Goal: Information Seeking & Learning: Learn about a topic

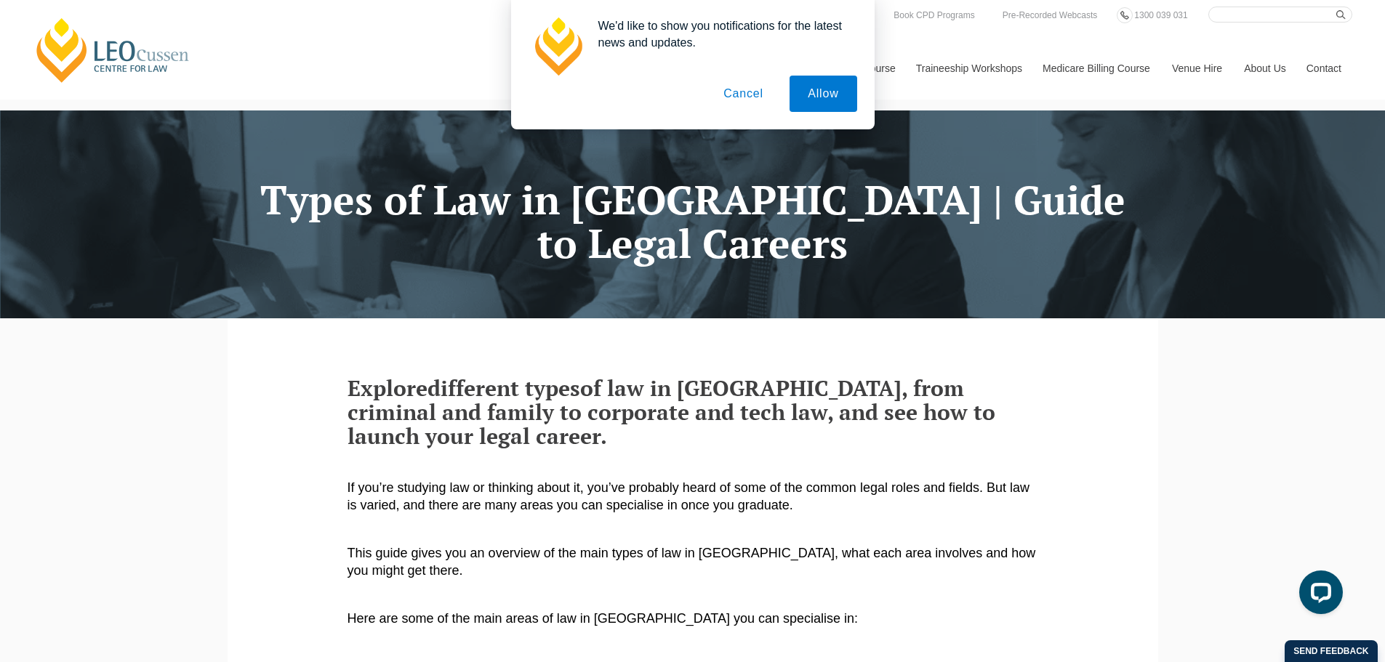
click at [734, 99] on button "Cancel" at bounding box center [743, 94] width 76 height 36
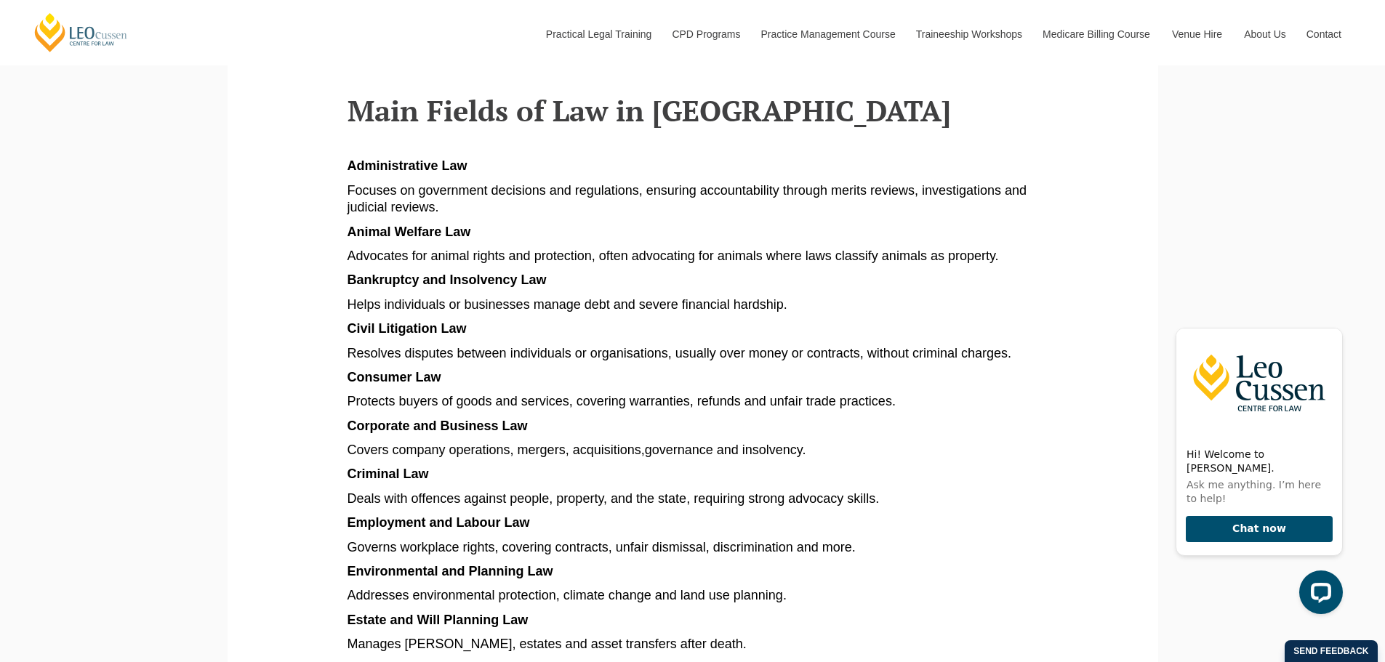
scroll to position [800, 0]
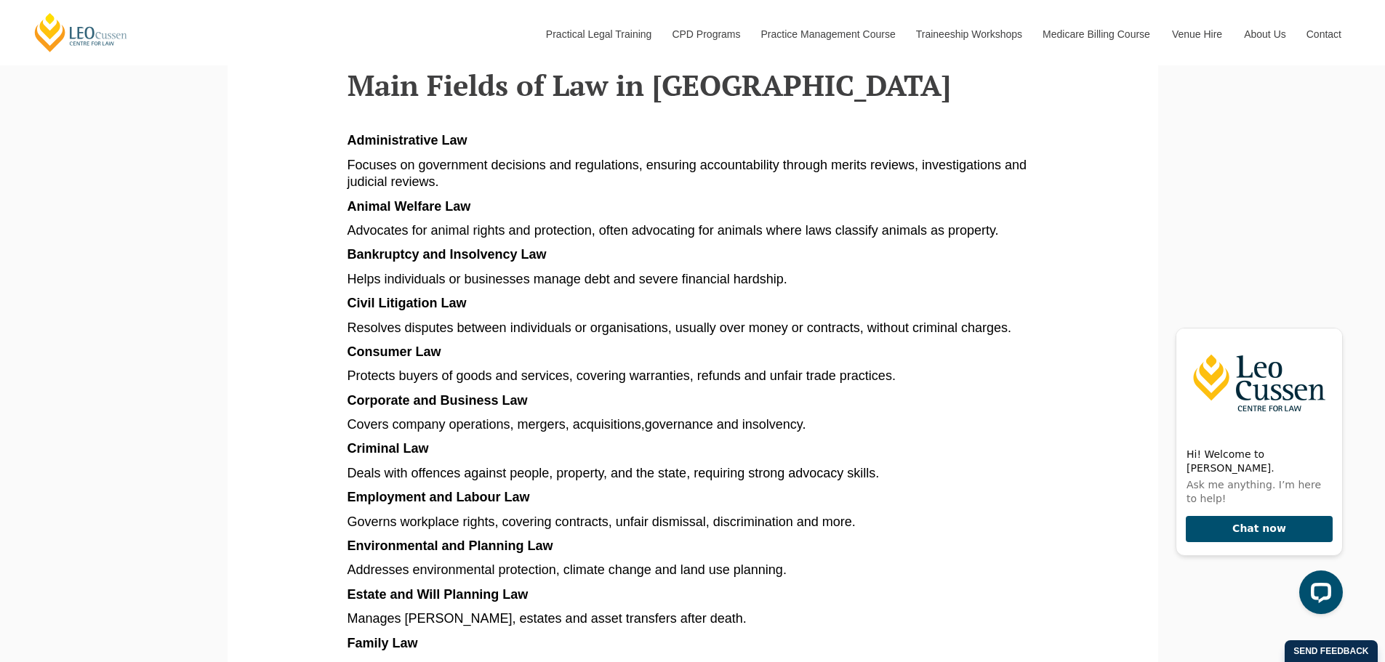
click at [810, 426] on span at bounding box center [808, 424] width 4 height 15
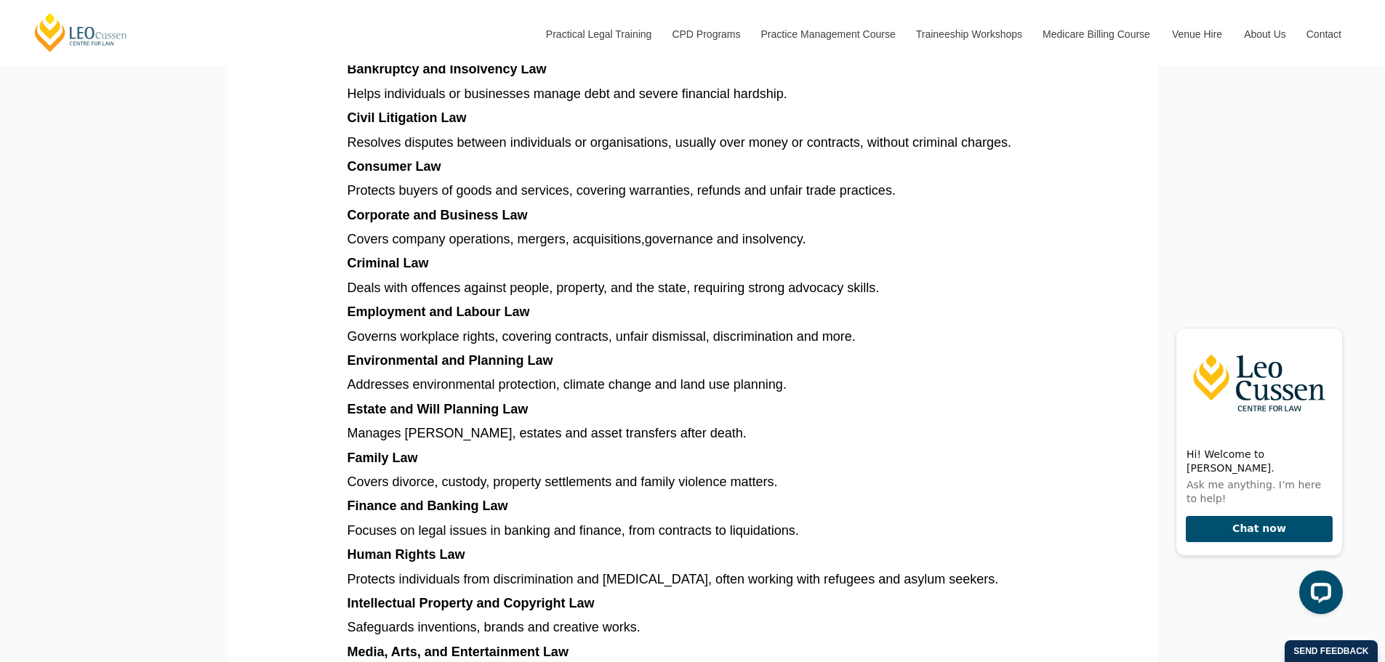
scroll to position [1018, 0]
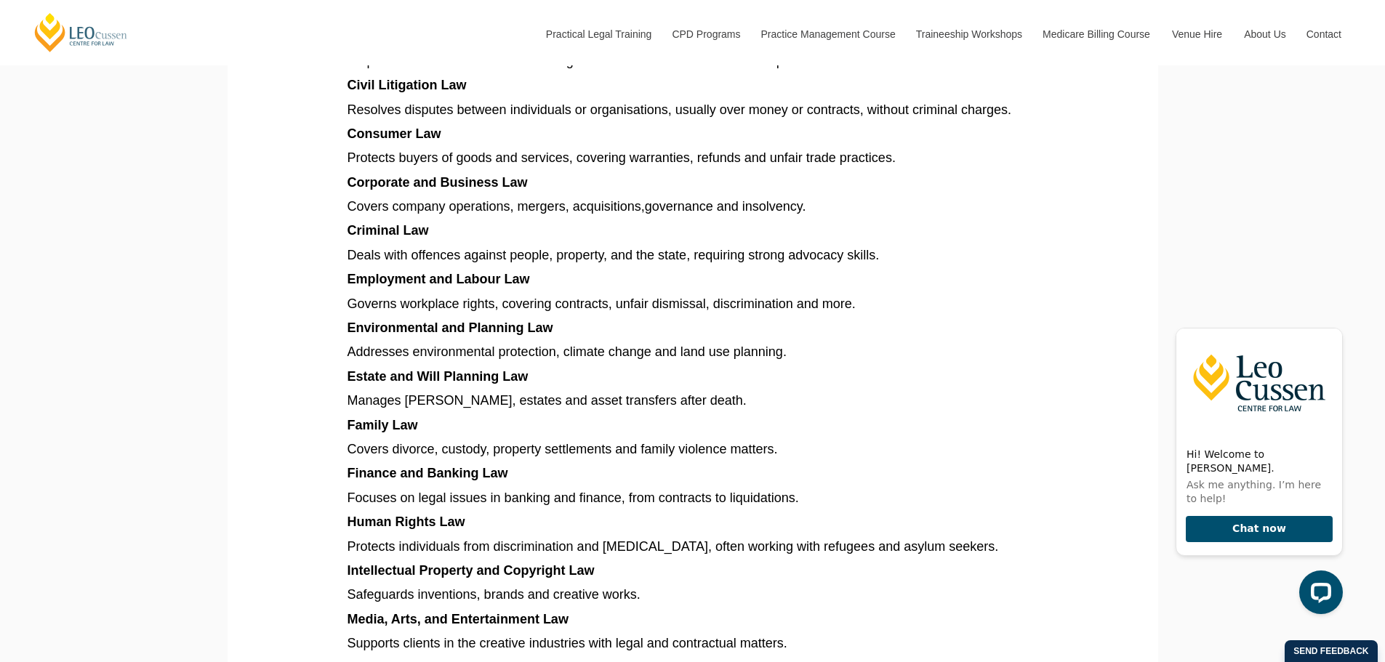
click at [705, 400] on p "Manages [PERSON_NAME], estates and asset transfers after death." at bounding box center [693, 401] width 691 height 17
click at [684, 404] on p "Manages [PERSON_NAME], estates and asset transfers after death." at bounding box center [693, 401] width 691 height 17
click at [766, 446] on span "Covers divorce, custody, property settlements and family violence matters." at bounding box center [563, 449] width 430 height 15
click at [753, 455] on span "Covers divorce, custody, property settlements and family violence matters." at bounding box center [563, 449] width 430 height 15
click at [793, 444] on p "Covers divorce, custody, property settlements and family violence matters." at bounding box center [693, 449] width 691 height 17
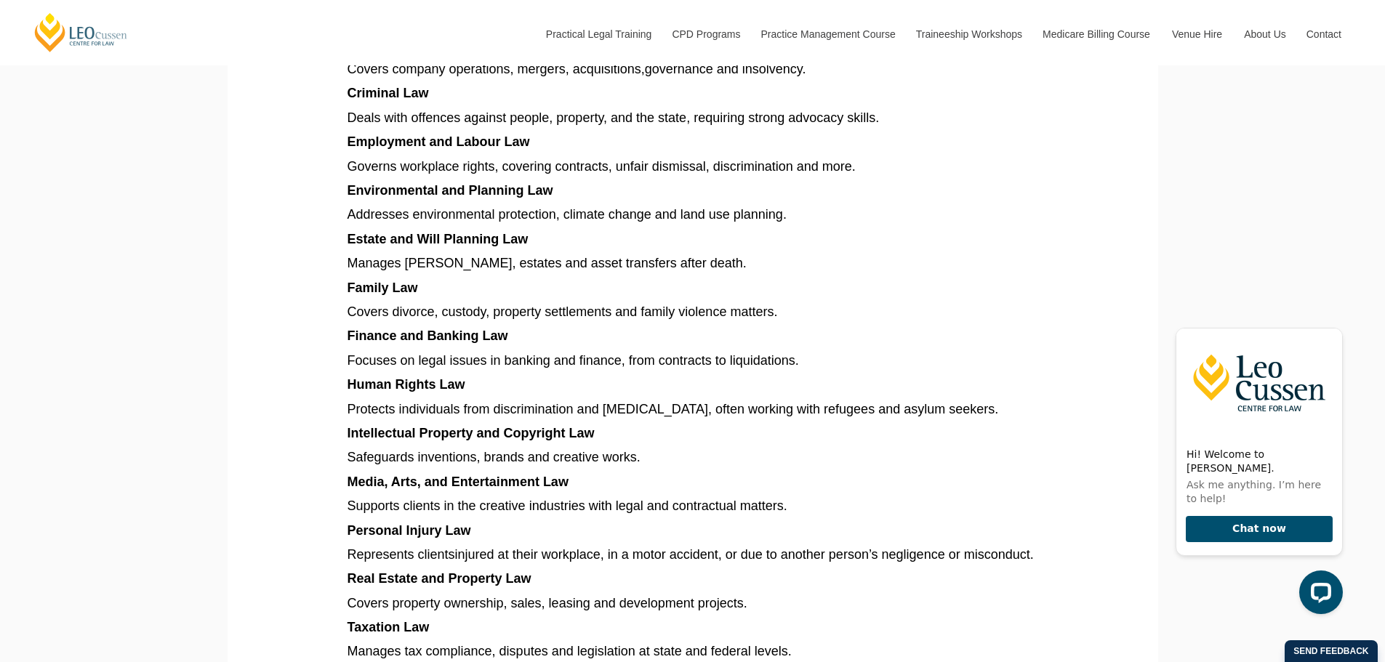
scroll to position [1163, 0]
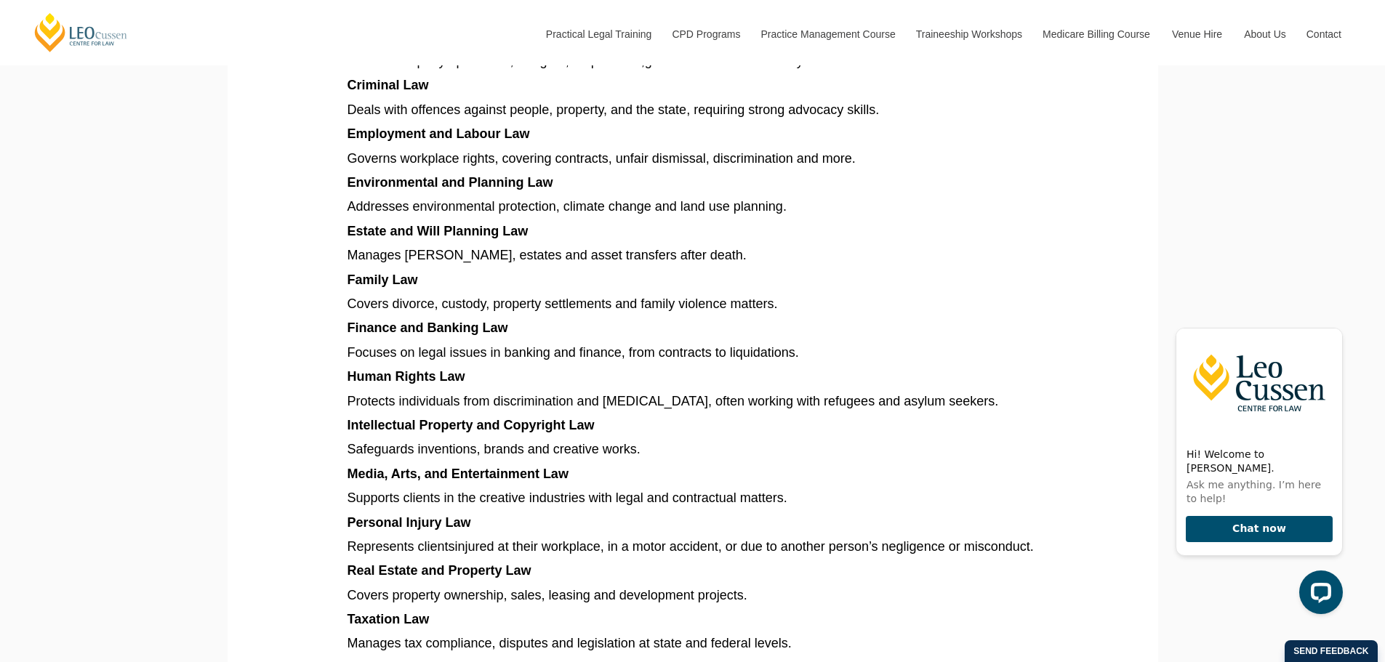
click at [947, 406] on span "Protects individuals from discrimination and [MEDICAL_DATA], often working with…" at bounding box center [673, 401] width 651 height 15
drag, startPoint x: 952, startPoint y: 404, endPoint x: 963, endPoint y: 403, distance: 10.3
click at [963, 403] on p "Protects individuals from discrimination and [MEDICAL_DATA], often working with…" at bounding box center [693, 401] width 691 height 17
click at [970, 403] on p "Protects individuals from discrimination and [MEDICAL_DATA], often working with…" at bounding box center [693, 401] width 691 height 17
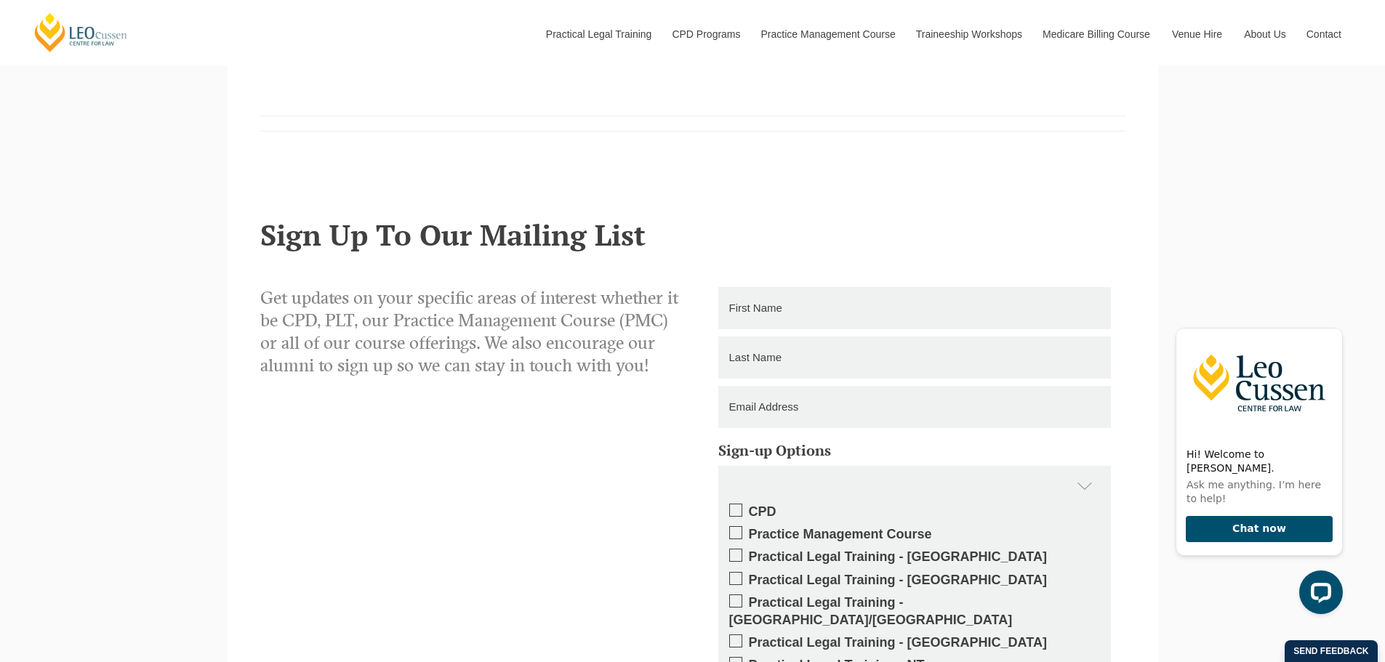
scroll to position [2472, 0]
